Goal: Information Seeking & Learning: Learn about a topic

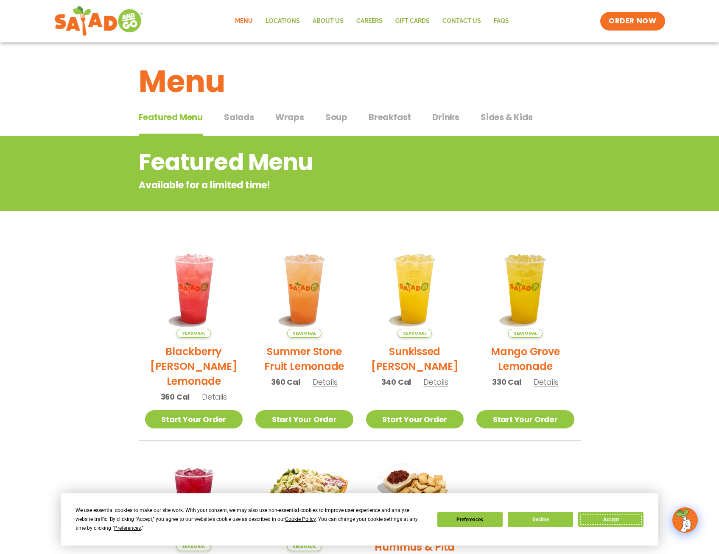
click at [617, 518] on button "Accept" at bounding box center [611, 519] width 65 height 15
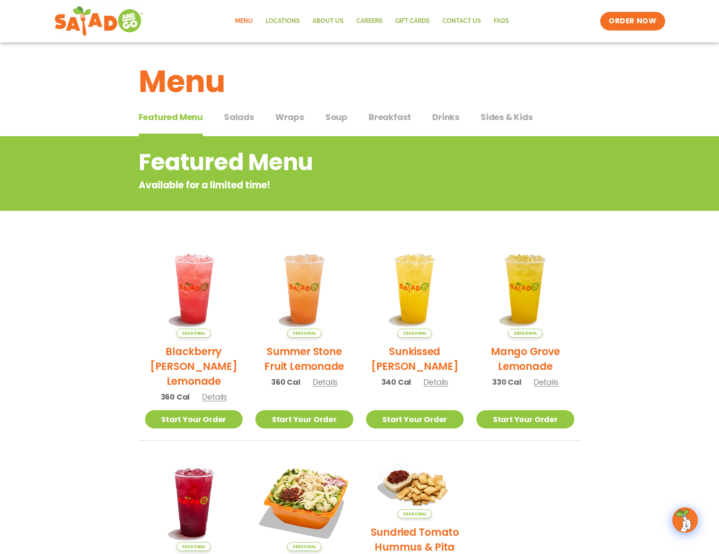
drag, startPoint x: 247, startPoint y: 117, endPoint x: 255, endPoint y: 120, distance: 9.0
click at [247, 117] on span "Salads" at bounding box center [239, 117] width 30 height 13
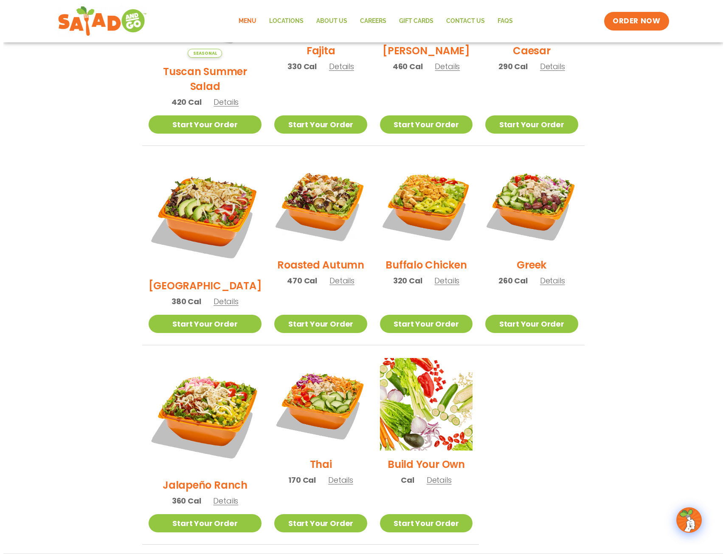
scroll to position [297, 0]
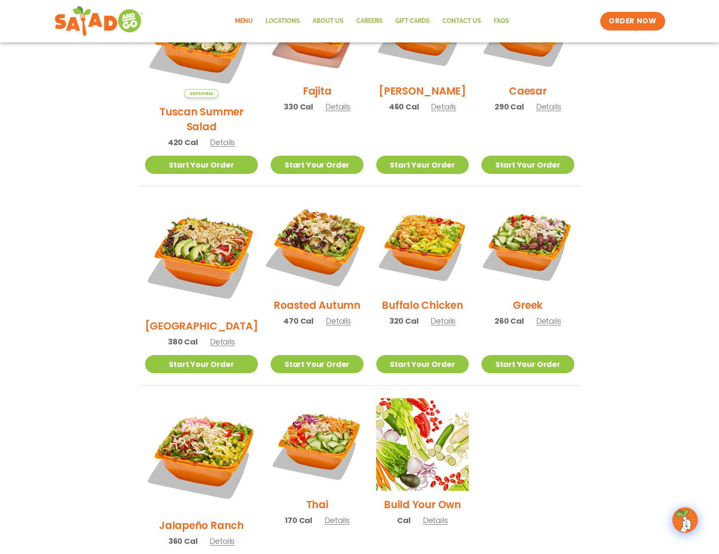
click at [319, 234] on img at bounding box center [317, 245] width 109 height 109
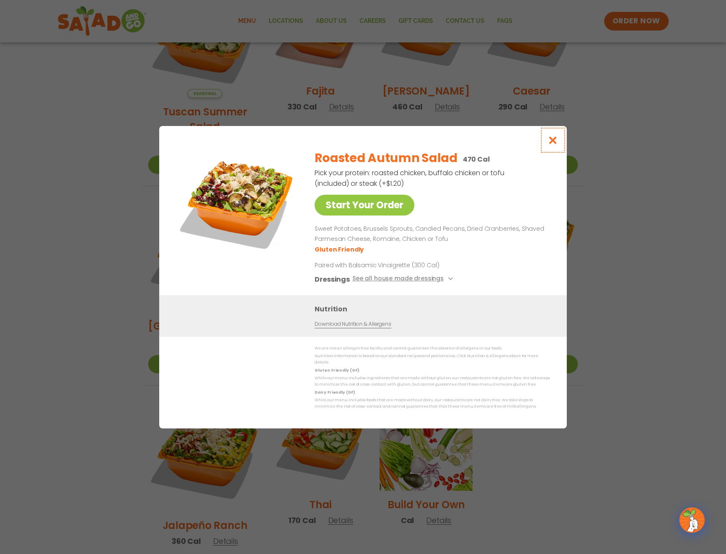
click at [556, 140] on icon "Close modal" at bounding box center [553, 140] width 11 height 9
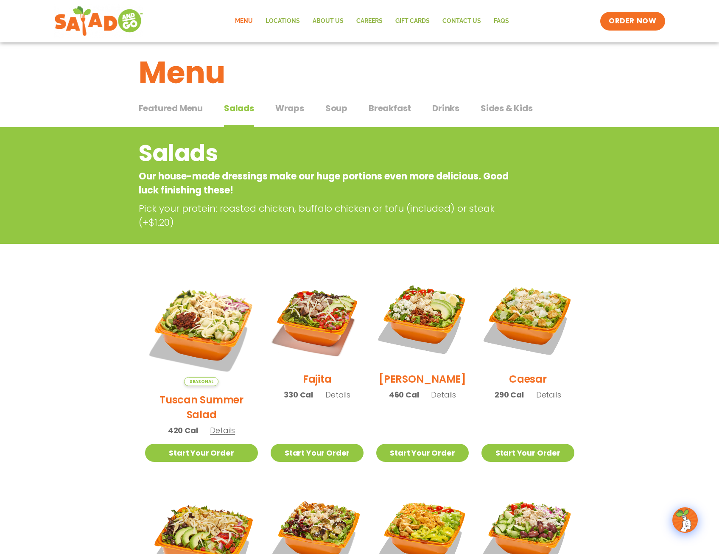
scroll to position [0, 0]
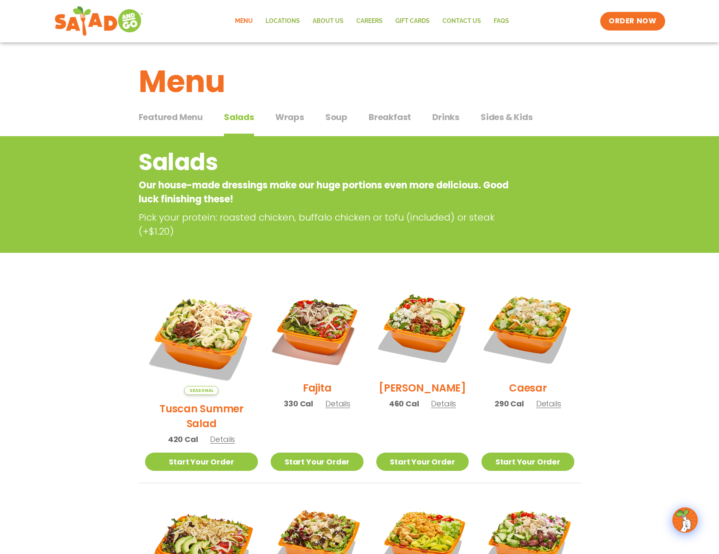
click at [330, 116] on span "Soup" at bounding box center [337, 117] width 22 height 13
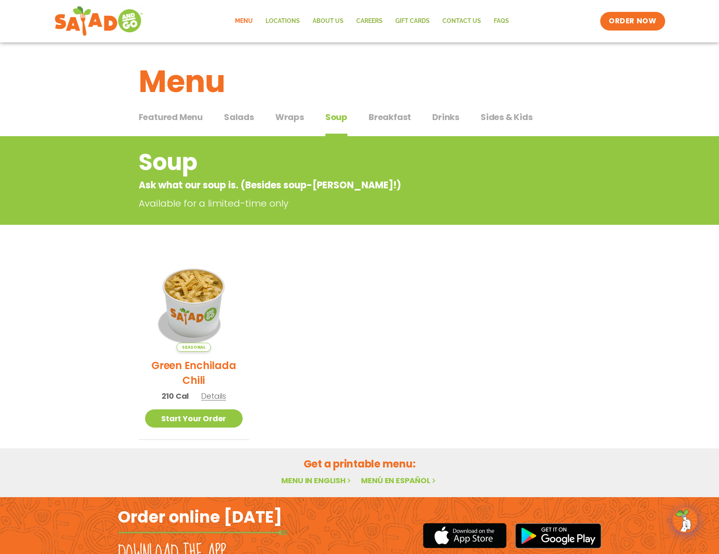
click at [395, 116] on span "Breakfast" at bounding box center [390, 117] width 42 height 13
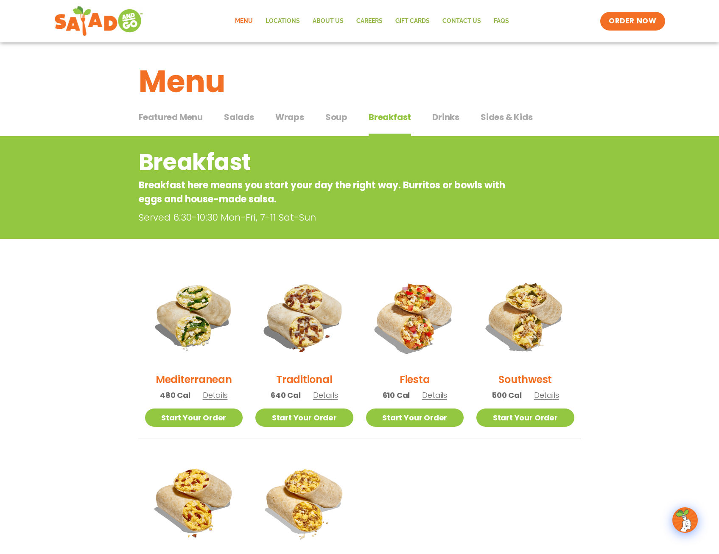
click at [242, 118] on span "Salads" at bounding box center [239, 117] width 30 height 13
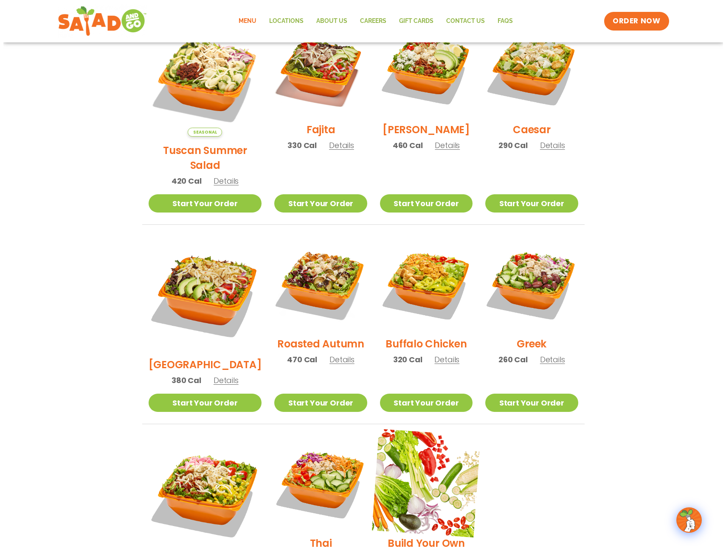
scroll to position [299, 0]
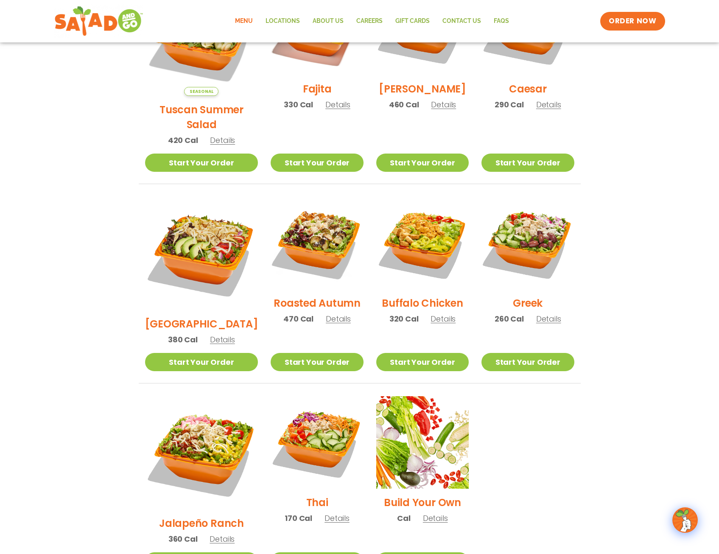
click at [326, 314] on span "Details" at bounding box center [338, 319] width 25 height 11
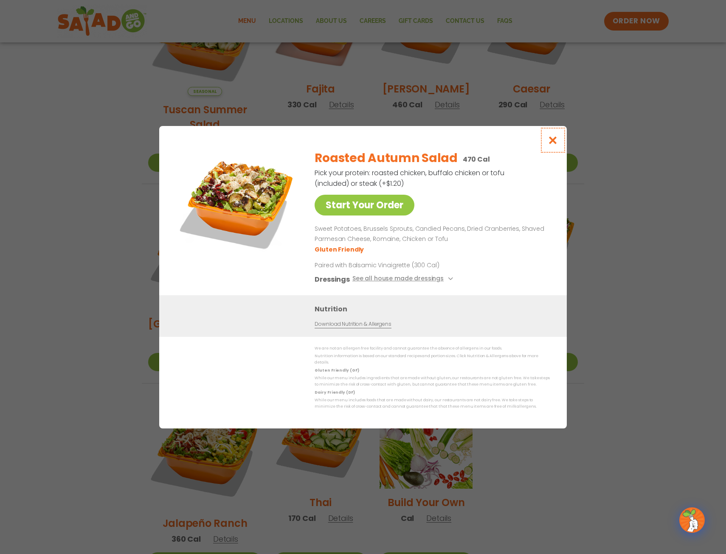
click at [551, 145] on icon "Close modal" at bounding box center [553, 140] width 11 height 9
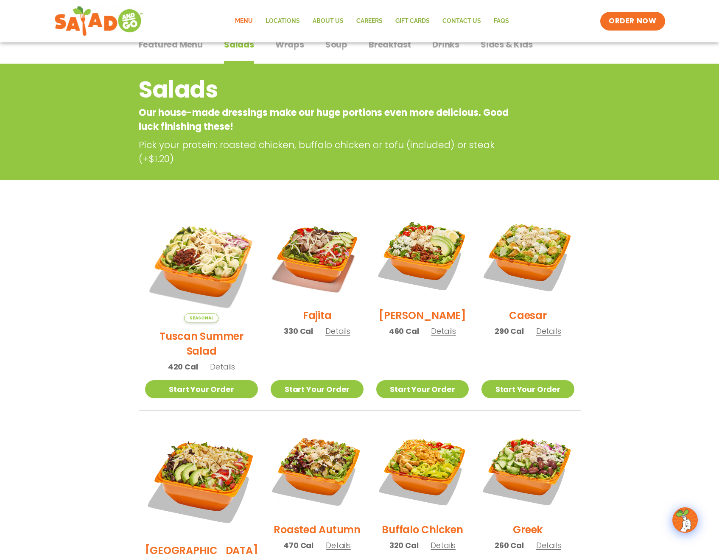
scroll to position [70, 0]
